Goal: Information Seeking & Learning: Understand process/instructions

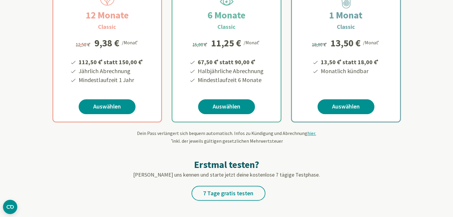
scroll to position [136, 0]
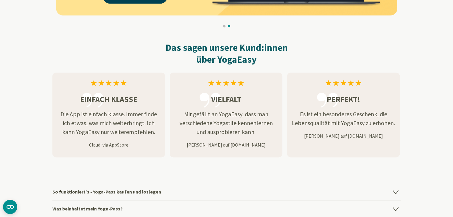
scroll to position [840, 0]
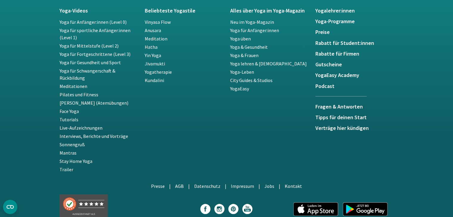
scroll to position [1121, 0]
click at [113, 44] on link "Yoga für Mittelstufe (Level 2)" at bounding box center [89, 45] width 59 height 6
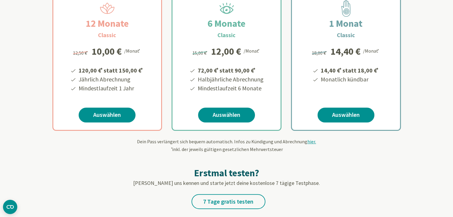
scroll to position [130, 0]
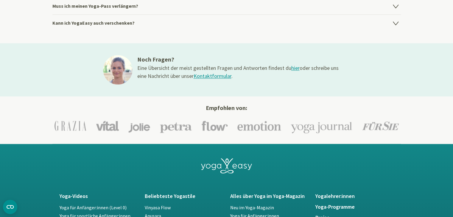
scroll to position [885, 0]
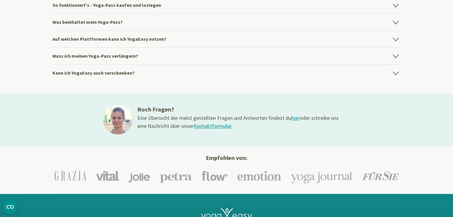
click at [391, 55] on h4 "Muss ich meinen Yoga-Pass verlängern?" at bounding box center [226, 55] width 348 height 17
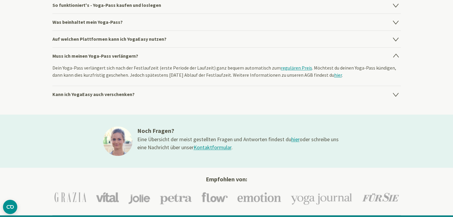
click at [283, 67] on link "regulären Preis" at bounding box center [296, 68] width 31 height 6
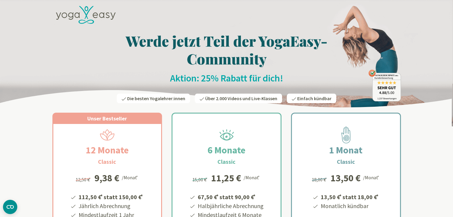
scroll to position [0, 0]
